Goal: Task Accomplishment & Management: Complete application form

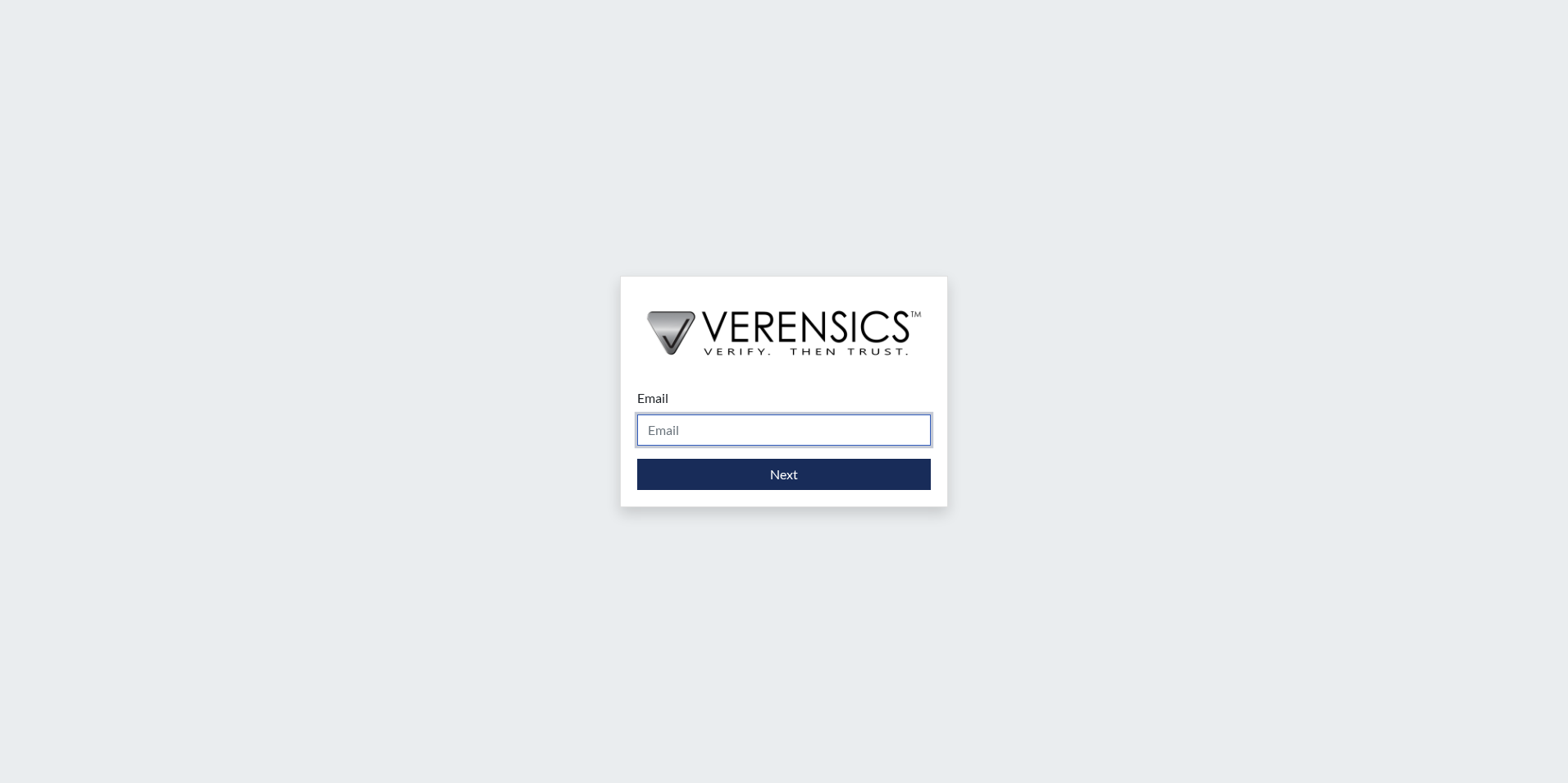
click at [654, 428] on input "Email" at bounding box center [784, 430] width 293 height 31
type input "[PERSON_NAME][EMAIL_ADDRESS][PERSON_NAME][DOMAIN_NAME]"
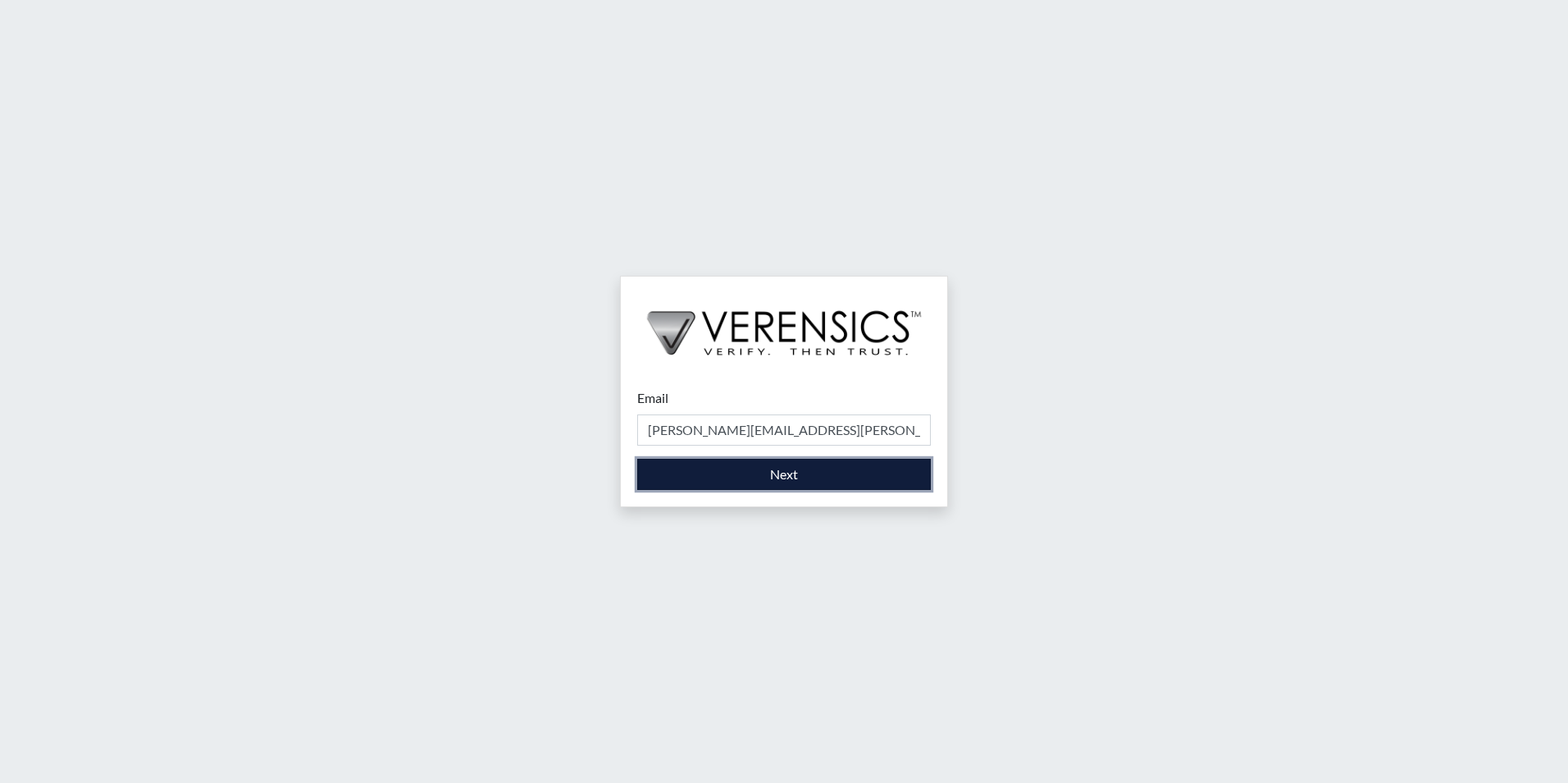
click at [793, 470] on button "Next" at bounding box center [784, 474] width 293 height 31
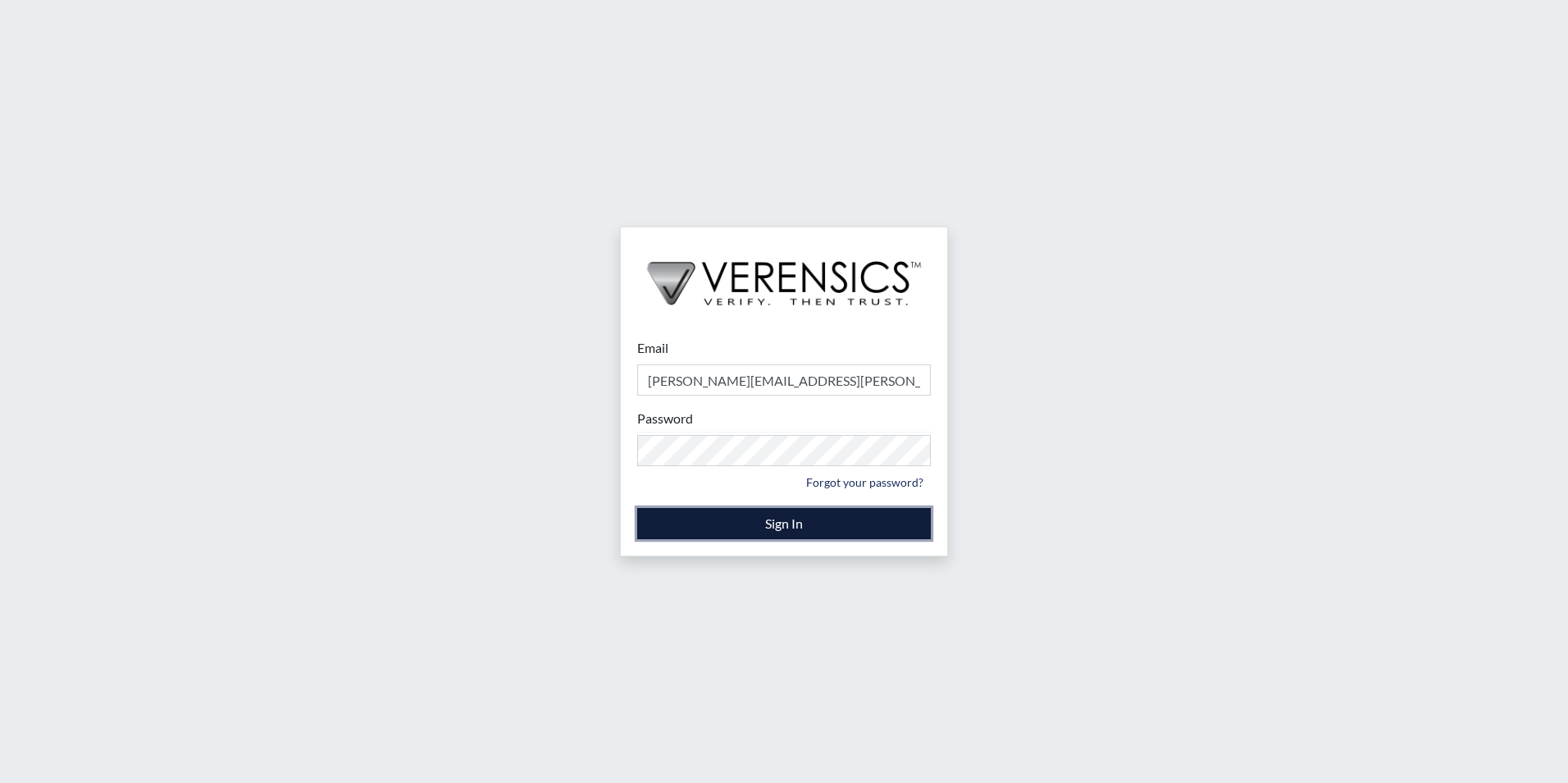
click at [747, 518] on button "Sign In" at bounding box center [784, 523] width 293 height 31
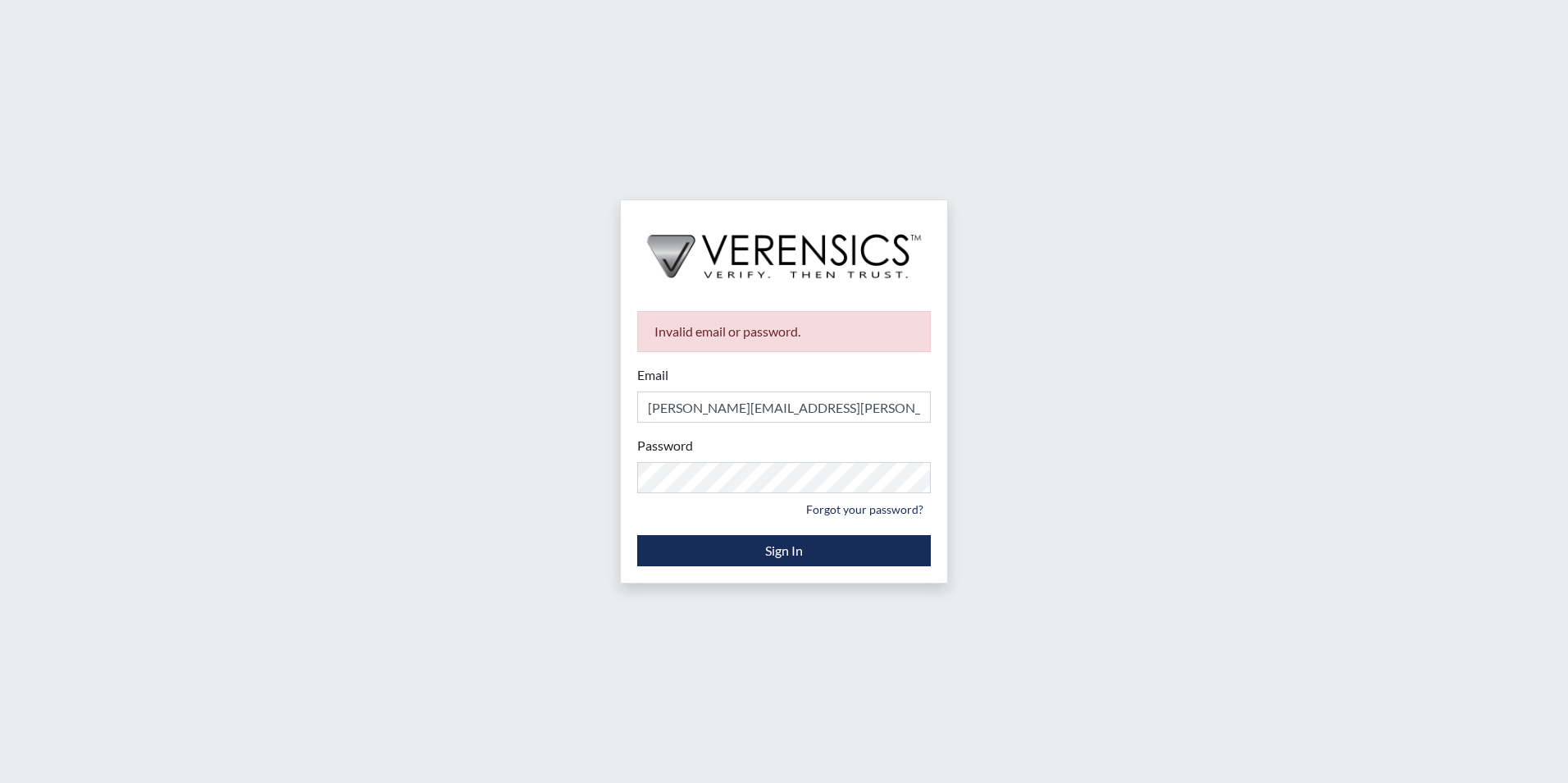
click at [1150, 624] on div "Invalid email or password. Email [PERSON_NAME][EMAIL_ADDRESS][PERSON_NAME][DOMA…" at bounding box center [784, 392] width 1568 height 783
click at [583, 459] on div "Invalid email or password. Email [PERSON_NAME][EMAIL_ADDRESS][PERSON_NAME][DOMA…" at bounding box center [784, 392] width 1568 height 783
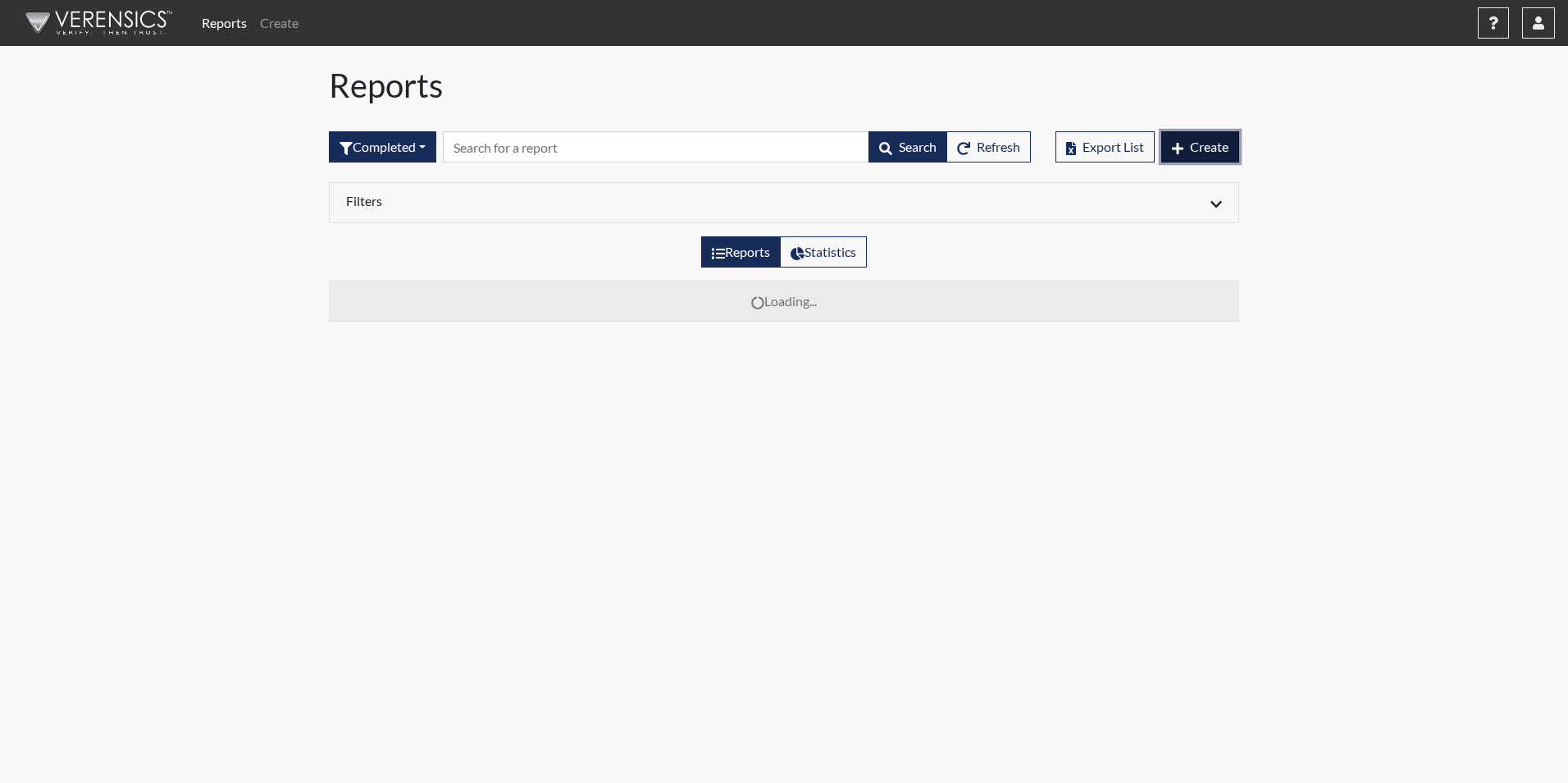
click at [1190, 146] on span "Create" at bounding box center [1210, 146] width 39 height 16
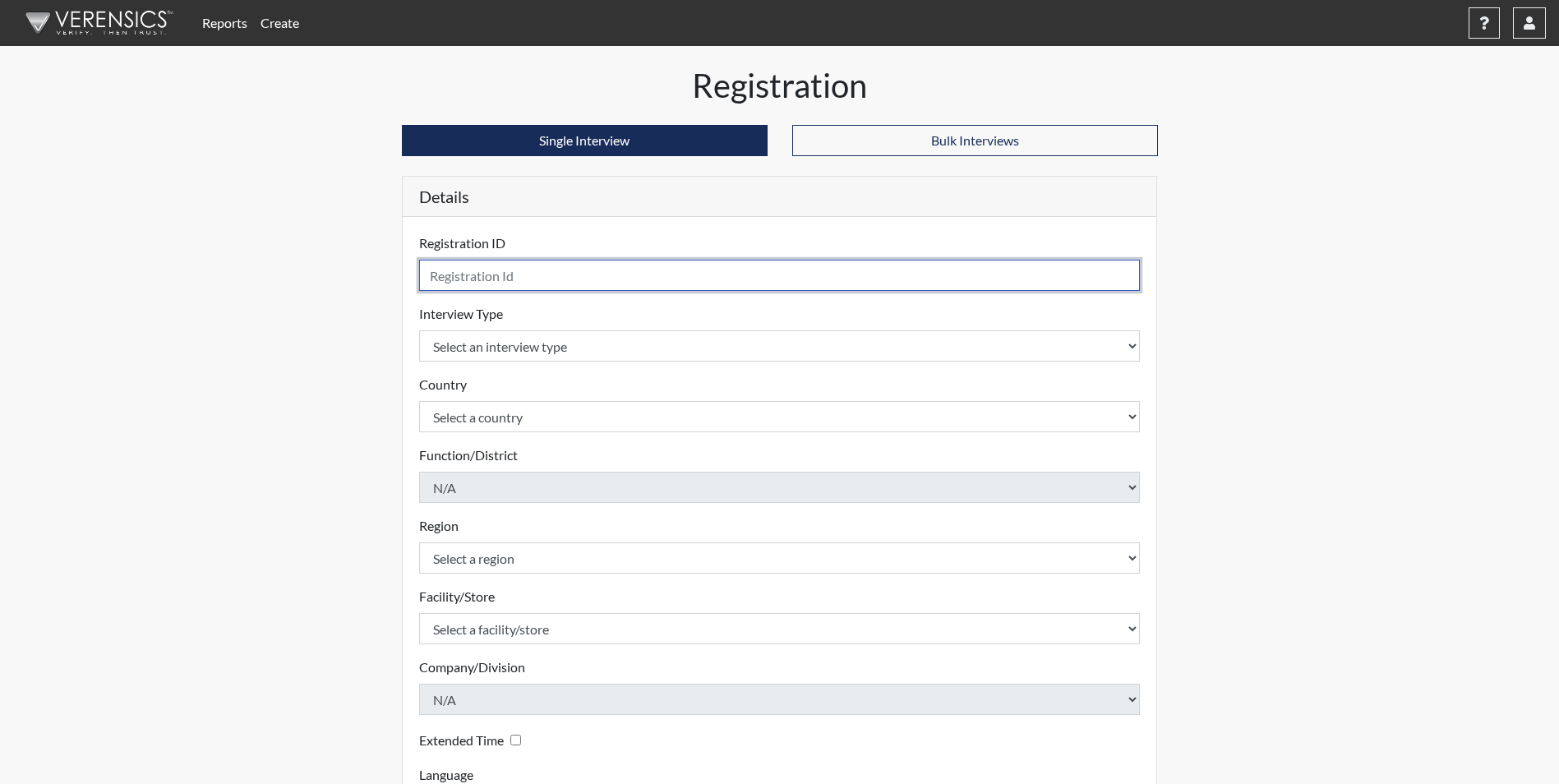
click at [468, 275] on input "text" at bounding box center [780, 276] width 722 height 31
type input "jfw7147"
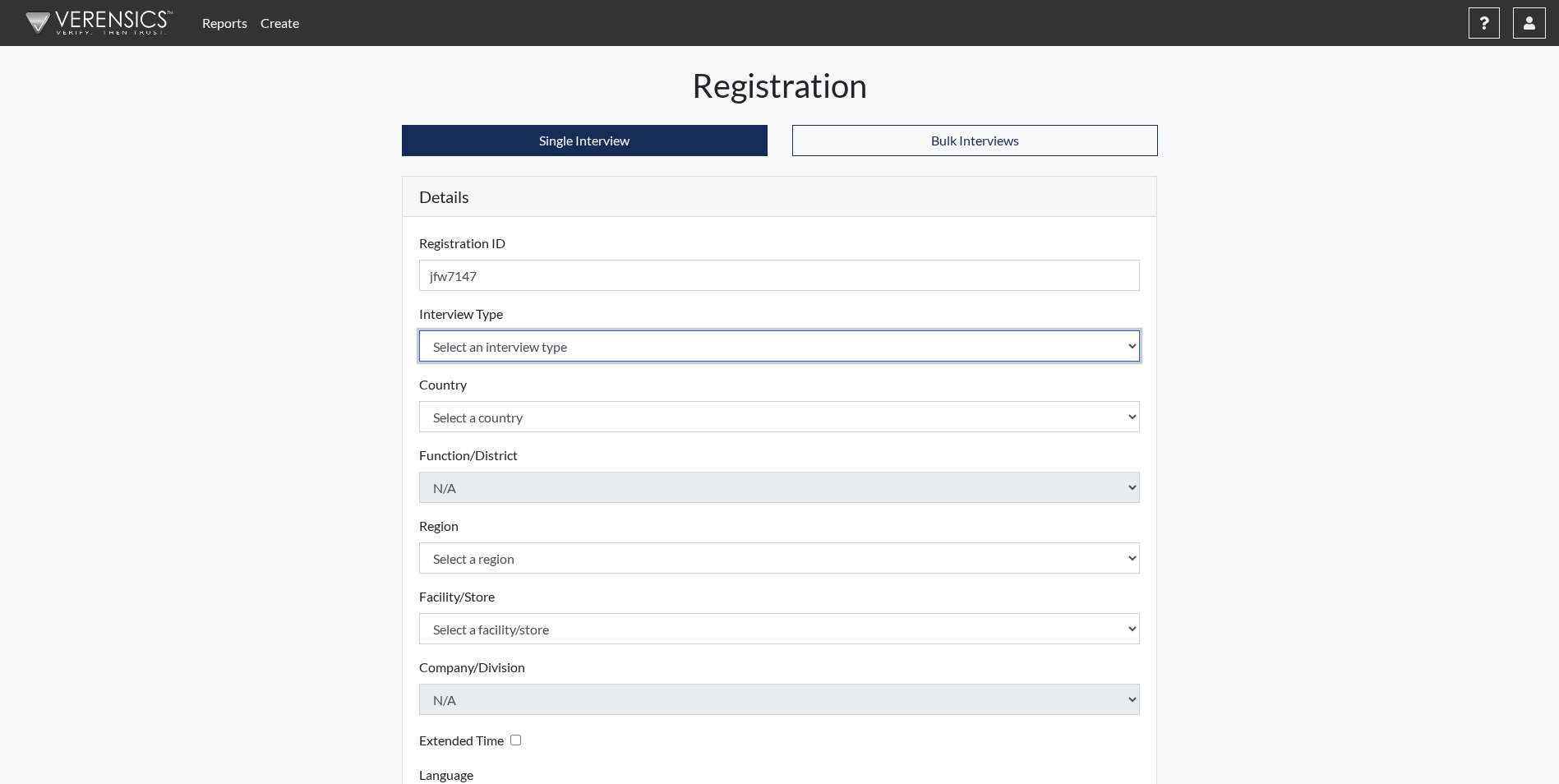
click at [1130, 345] on select "Select an interview type Corrections Pre-Employment" at bounding box center [780, 345] width 722 height 31
select select "ff733e93-e1bf-11ea-9c9f-0eff0cf7eb8f"
click at [419, 330] on select "Select an interview type Corrections Pre-Employment" at bounding box center [780, 345] width 722 height 31
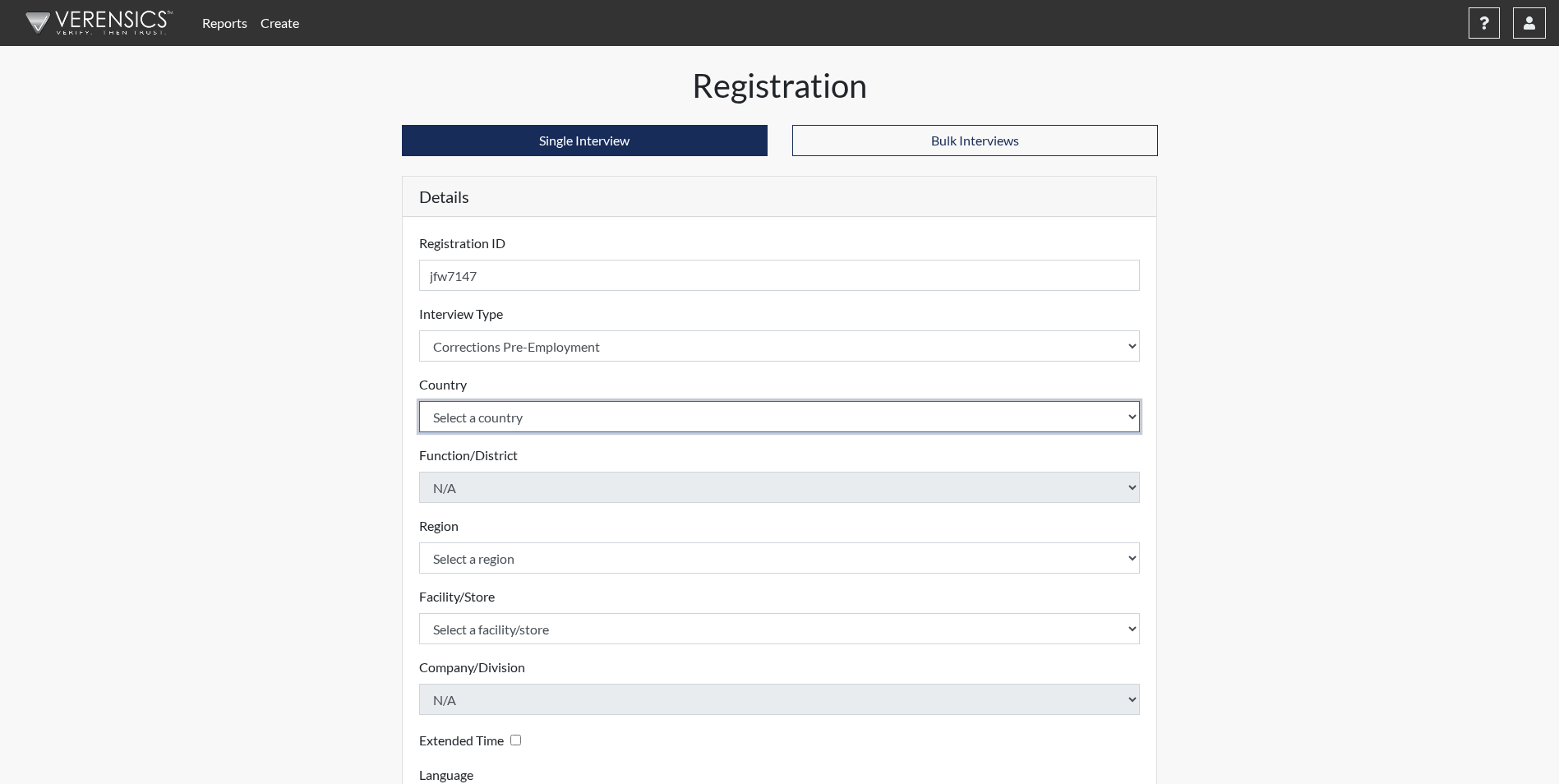
click at [1134, 410] on select "Select a country [GEOGRAPHIC_DATA] [GEOGRAPHIC_DATA]" at bounding box center [780, 416] width 722 height 31
select select "united-states-of-[GEOGRAPHIC_DATA]"
click at [419, 401] on select "Select a country [GEOGRAPHIC_DATA] [GEOGRAPHIC_DATA]" at bounding box center [780, 416] width 722 height 31
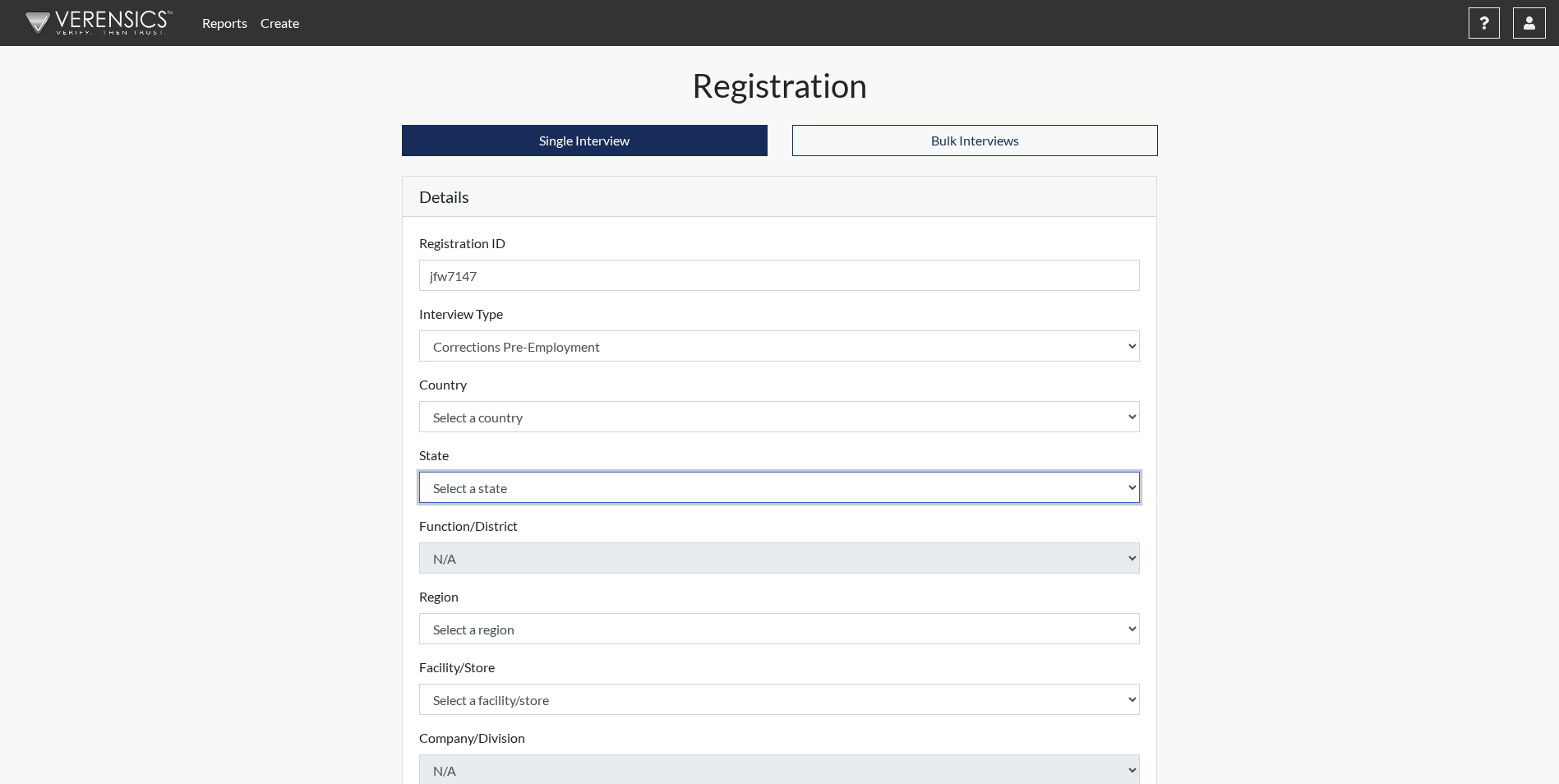
click at [1134, 485] on select "Select a state [US_STATE] [US_STATE] [US_STATE] [US_STATE] [US_STATE] [US_STATE…" at bounding box center [780, 487] width 722 height 31
select select "GA"
click at [419, 472] on select "Select a state [US_STATE] [US_STATE] [US_STATE] [US_STATE] [US_STATE] [US_STATE…" at bounding box center [780, 487] width 722 height 31
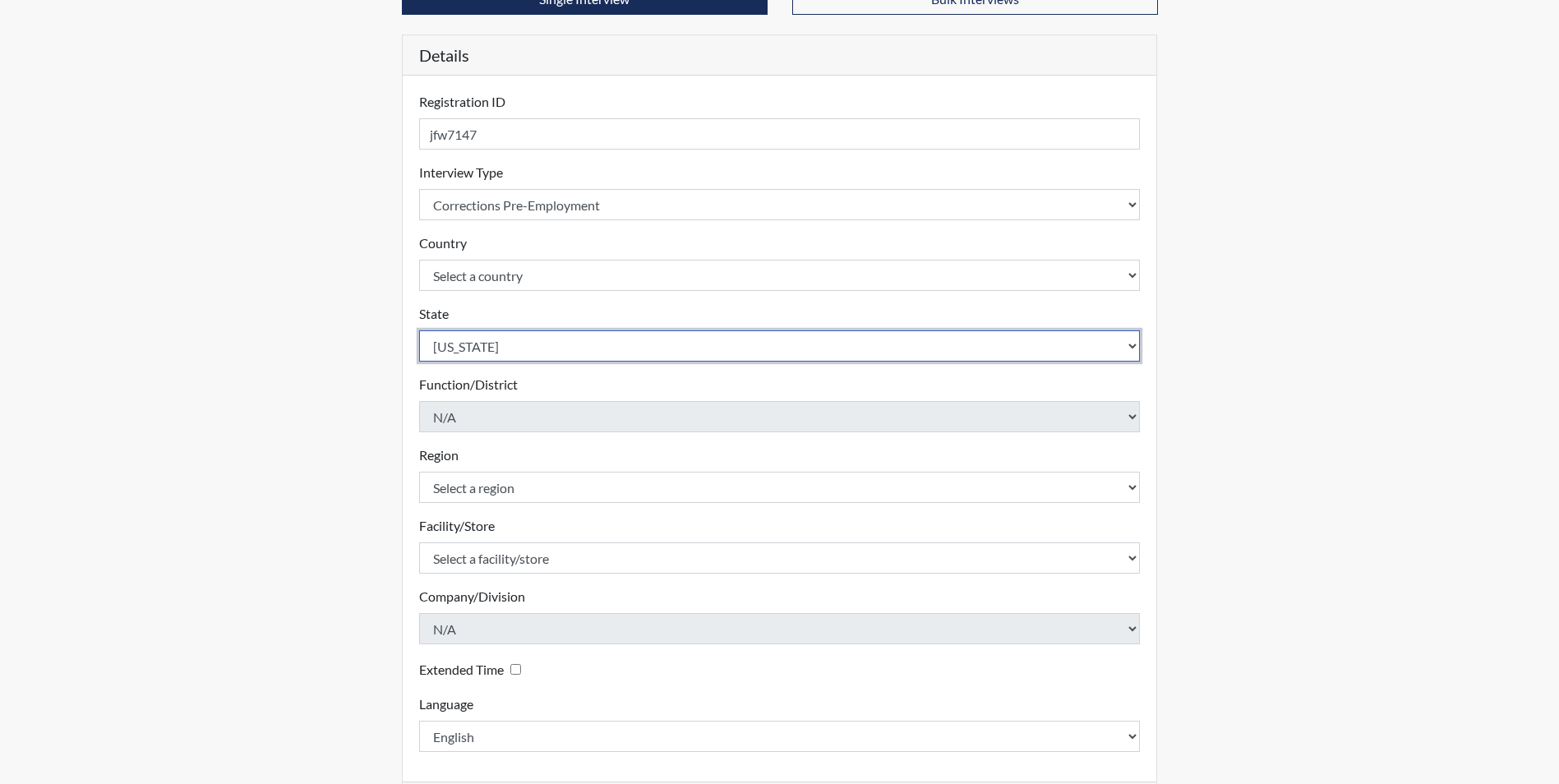
scroll to position [164, 0]
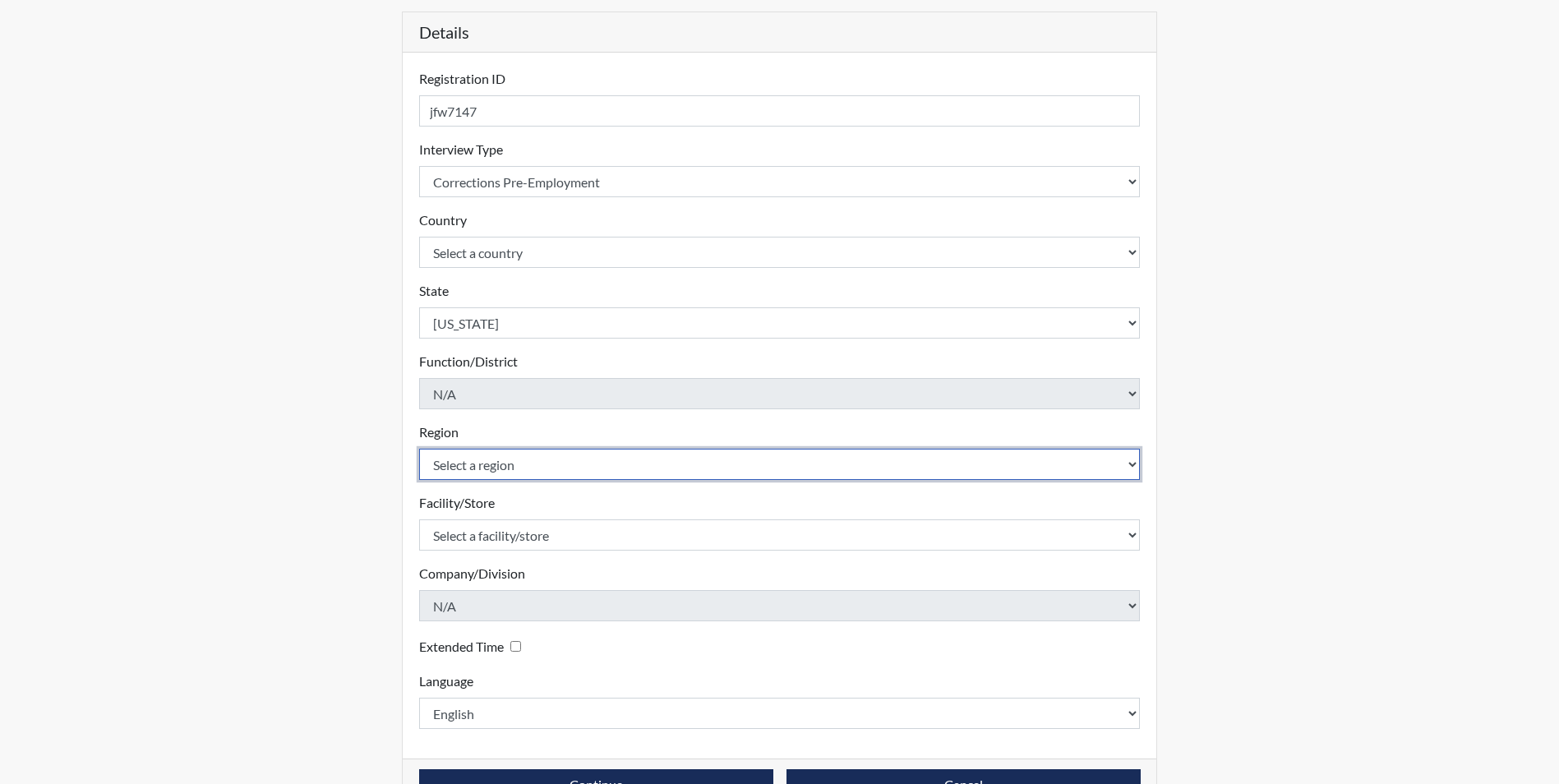
click at [1137, 463] on select "Select a region [GEOGRAPHIC_DATA] Southwest Region" at bounding box center [780, 464] width 722 height 31
select select "51976826-f18e-4b67-8d3b-b0a0fa2f97ff"
click at [419, 448] on select "Select a region [GEOGRAPHIC_DATA] Southwest Region" at bounding box center [780, 464] width 722 height 31
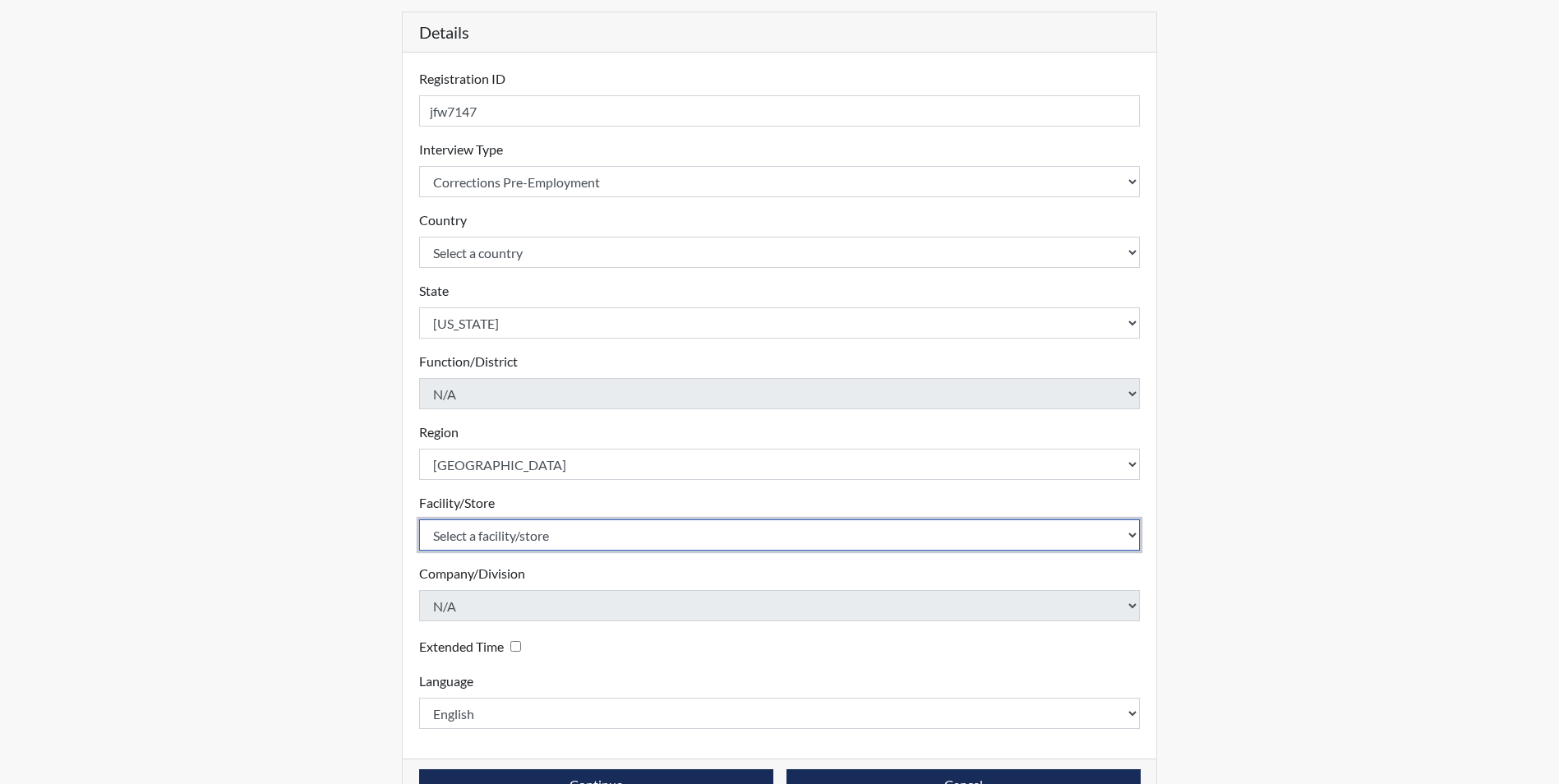
click at [1130, 531] on select "Select a facility/store [PERSON_NAME]" at bounding box center [780, 535] width 722 height 31
select select "8e910059-186f-4f58-84aa-e2c3cd0b85af"
click at [419, 519] on select "Select a facility/store [PERSON_NAME]" at bounding box center [780, 535] width 722 height 31
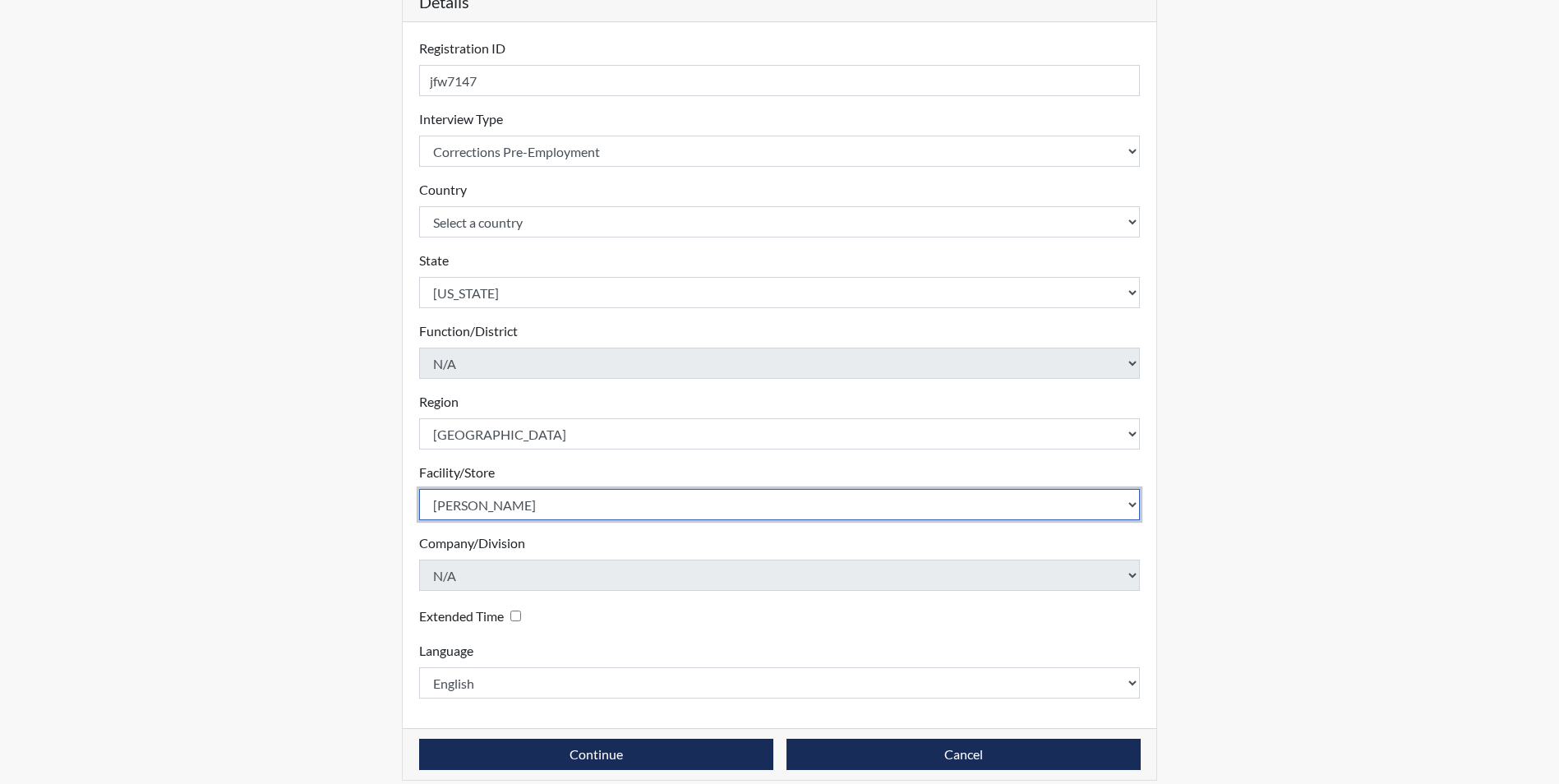
scroll to position [212, 0]
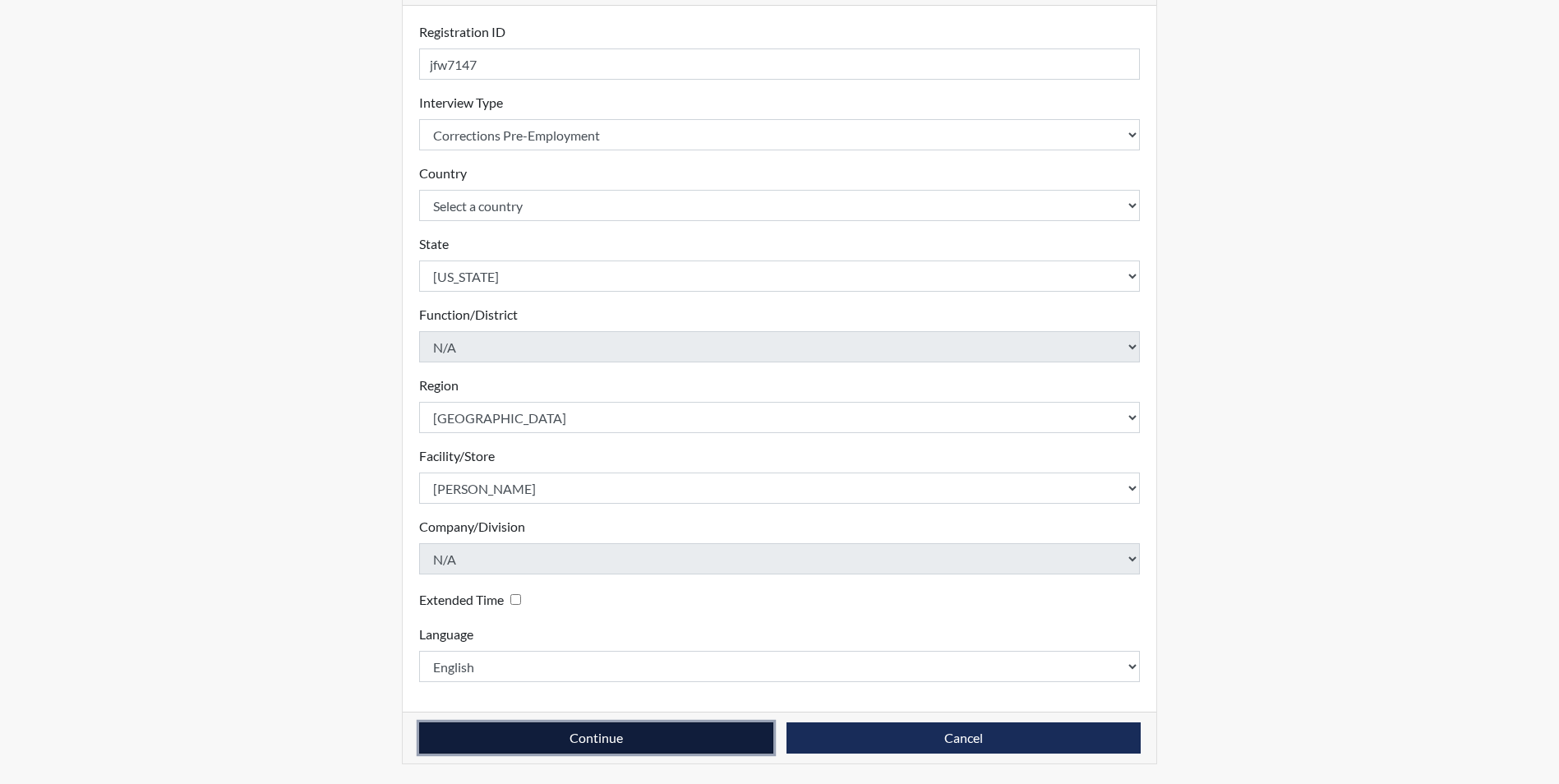
click at [577, 736] on button "Continue" at bounding box center [596, 737] width 354 height 31
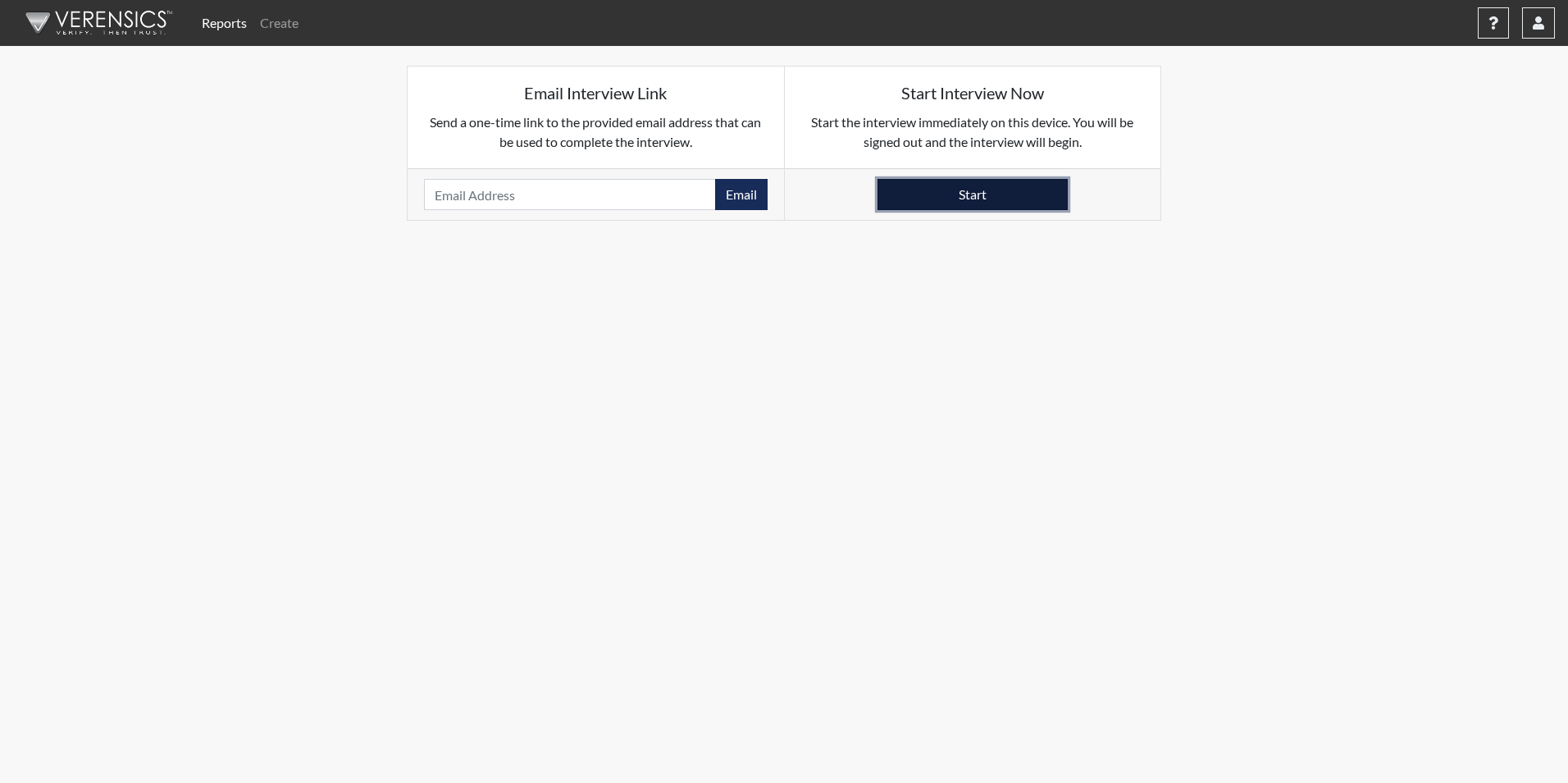
click at [946, 191] on button "Start" at bounding box center [972, 195] width 190 height 31
